Goal: Task Accomplishment & Management: Manage account settings

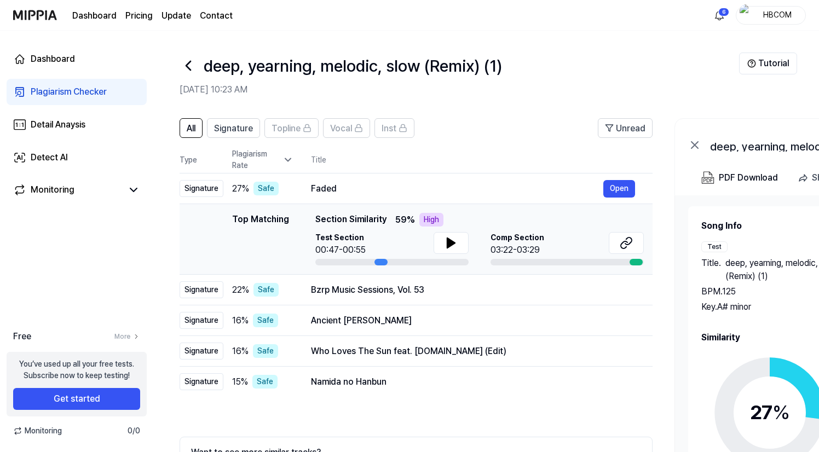
scroll to position [10, 0]
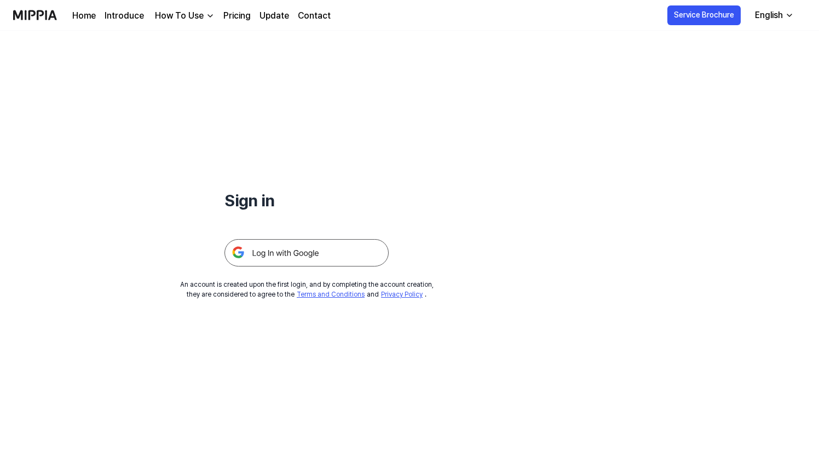
click at [565, 140] on div "Sign in An account is created upon the first login, and by completing the accou…" at bounding box center [306, 165] width 613 height 269
click at [354, 256] on img at bounding box center [306, 252] width 164 height 27
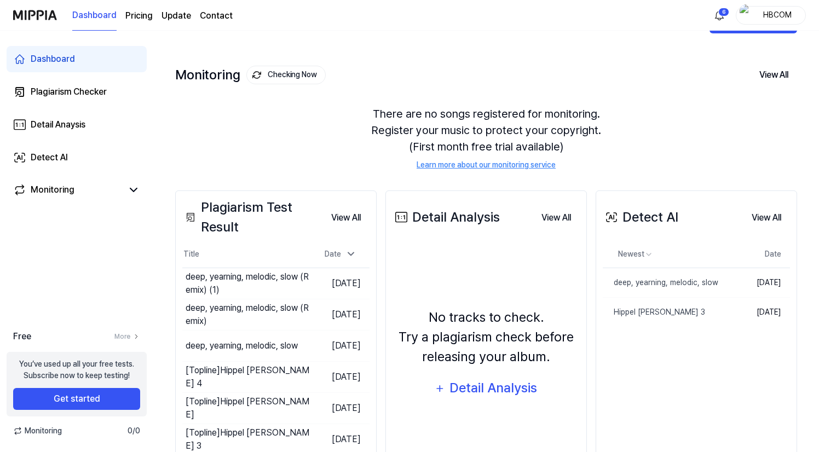
scroll to position [39, 0]
